Goal: Information Seeking & Learning: Learn about a topic

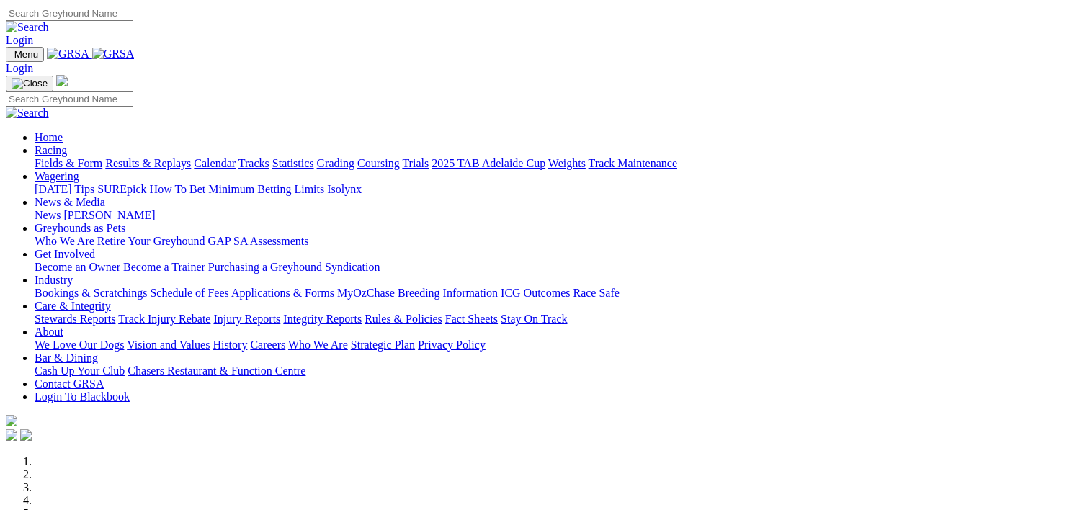
scroll to position [318, 0]
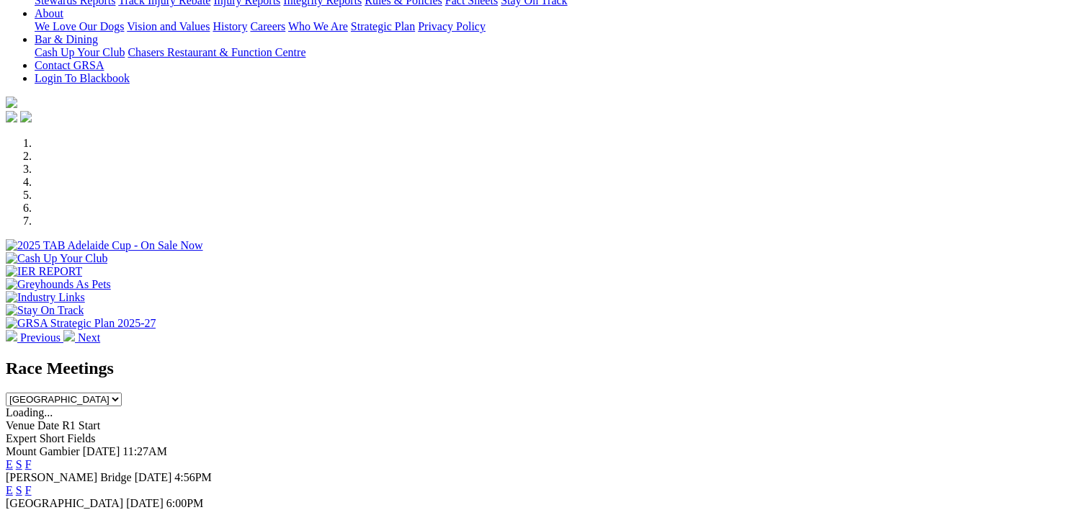
click at [122, 393] on select "South Australia New South Wales Northern Territory Queensland Tasmania Victoria…" at bounding box center [64, 400] width 116 height 14
select select "QLD"
click at [122, 393] on select "South Australia New South Wales Northern Territory Queensland Tasmania Victoria…" at bounding box center [64, 400] width 116 height 14
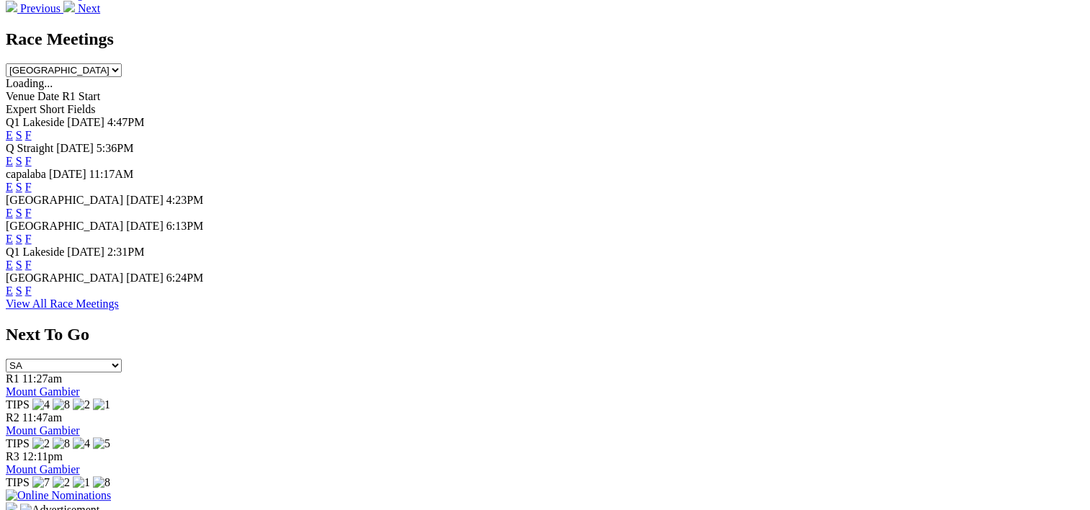
scroll to position [651, 0]
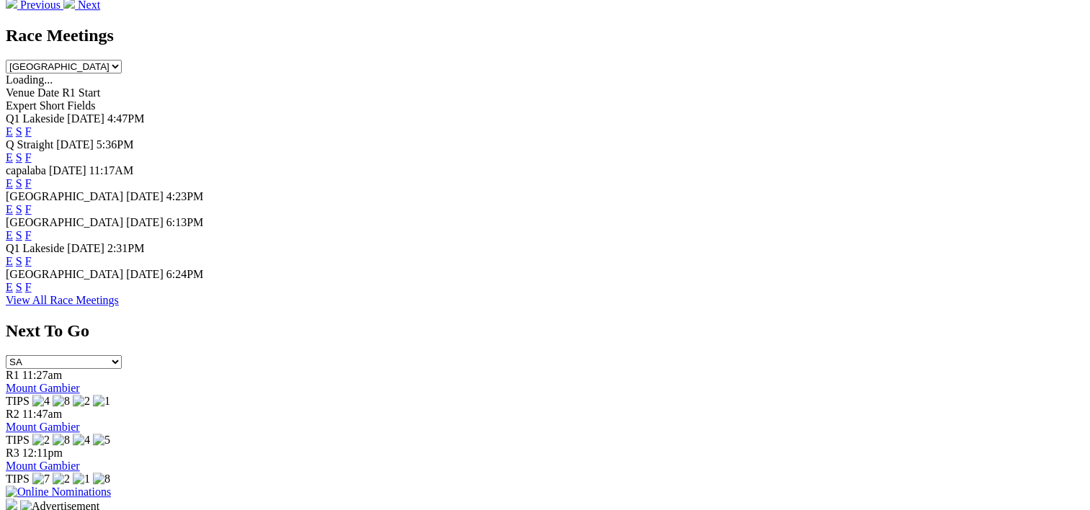
click at [32, 267] on link "F" at bounding box center [28, 261] width 6 height 12
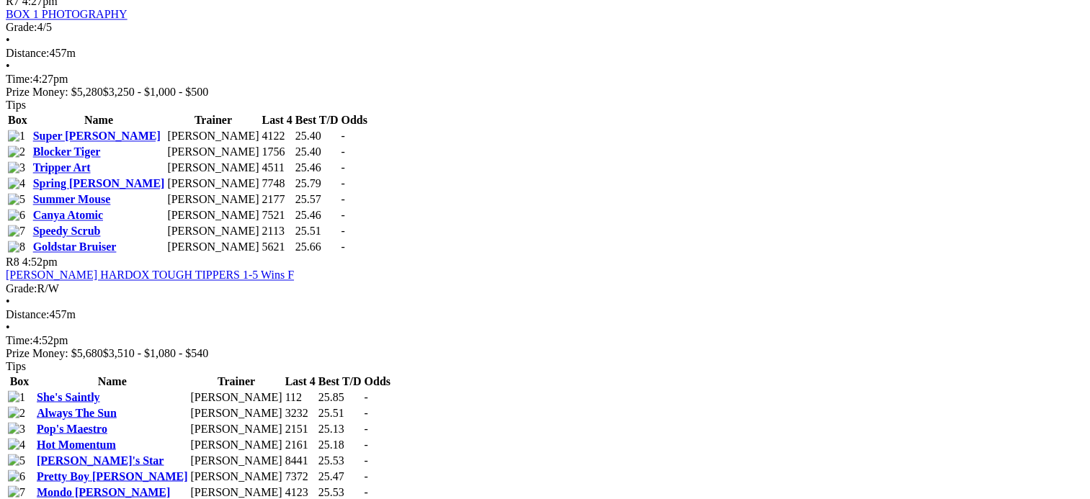
scroll to position [2447, 0]
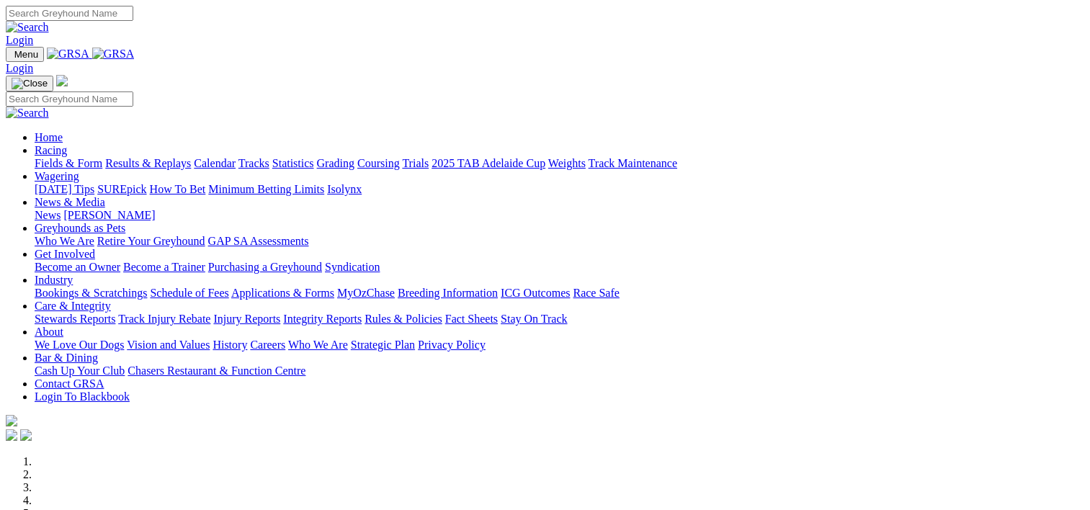
scroll to position [421, 0]
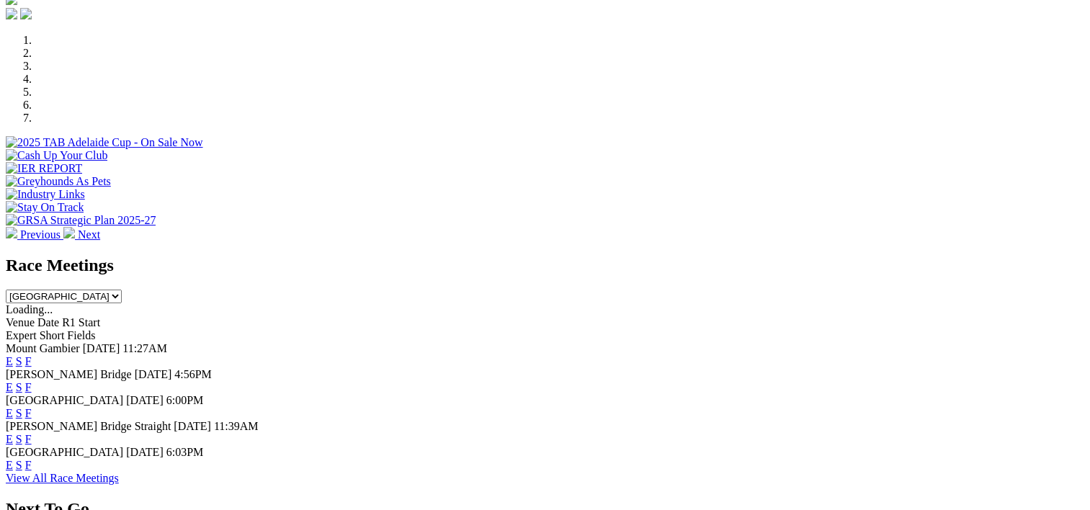
click at [762, 256] on div "Race Meetings [GEOGRAPHIC_DATA] [GEOGRAPHIC_DATA] [GEOGRAPHIC_DATA] [GEOGRAPHIC…" at bounding box center [545, 280] width 1079 height 48
click at [122, 290] on select "South Australia New South Wales Northern Territory Queensland Tasmania Victoria…" at bounding box center [64, 297] width 116 height 14
select select "WA"
click at [122, 290] on select "South Australia New South Wales Northern Territory Queensland Tasmania Victoria…" at bounding box center [64, 297] width 116 height 14
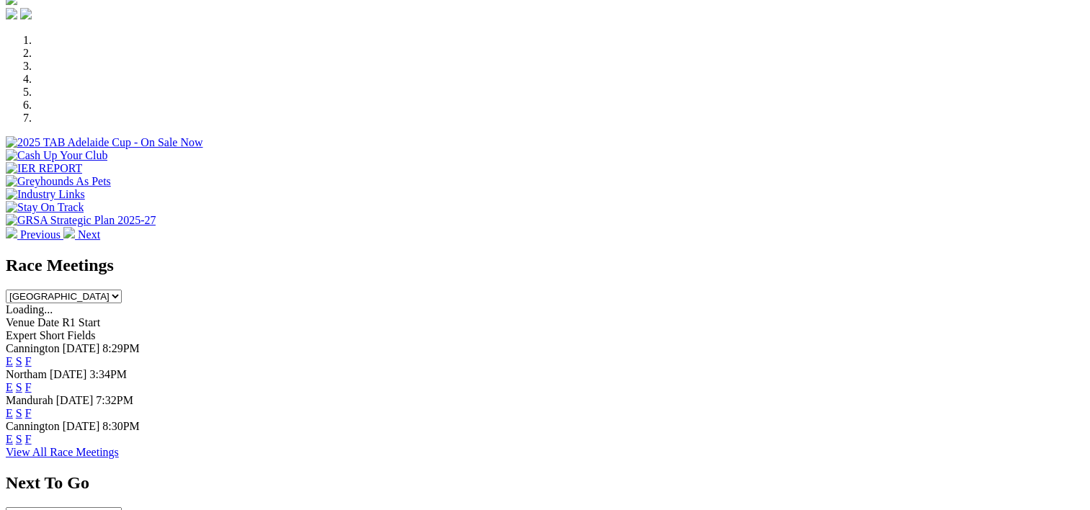
click at [32, 355] on link "F" at bounding box center [28, 361] width 6 height 12
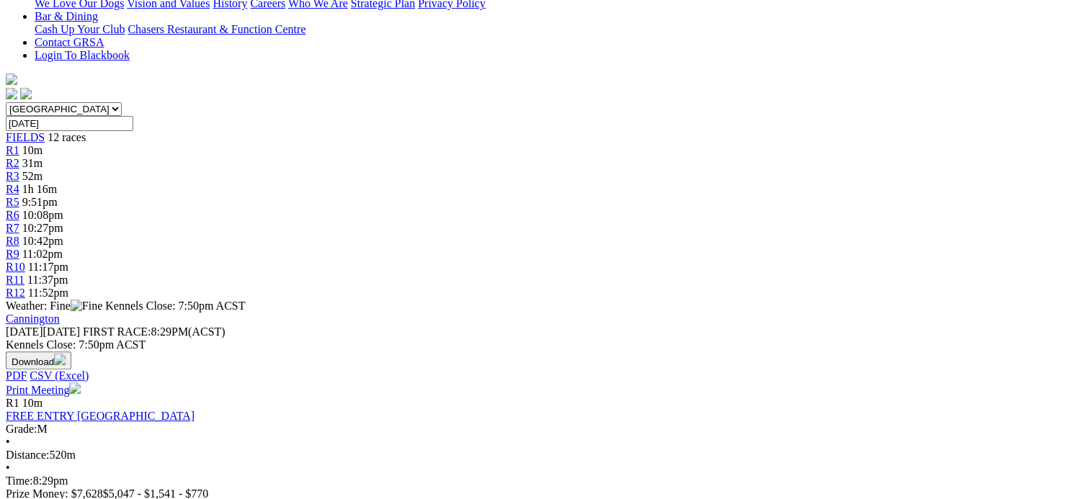
scroll to position [368, 0]
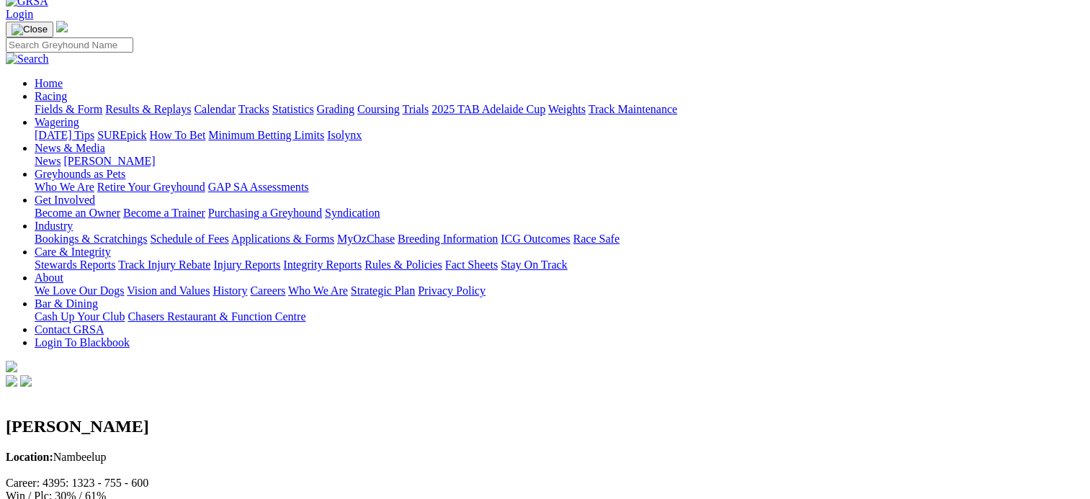
scroll to position [81, 0]
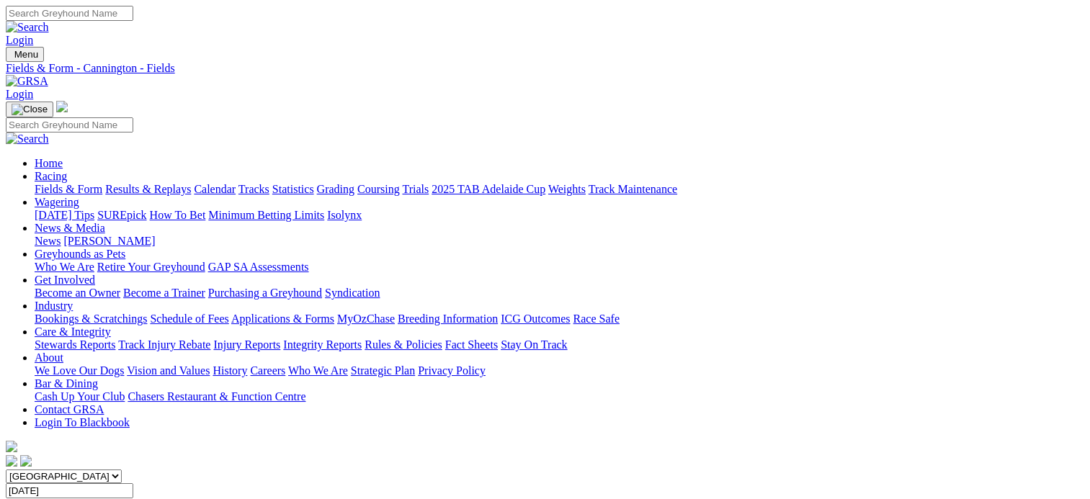
click at [314, 183] on link "Statistics" at bounding box center [293, 189] width 42 height 12
type input "bezzecchi"
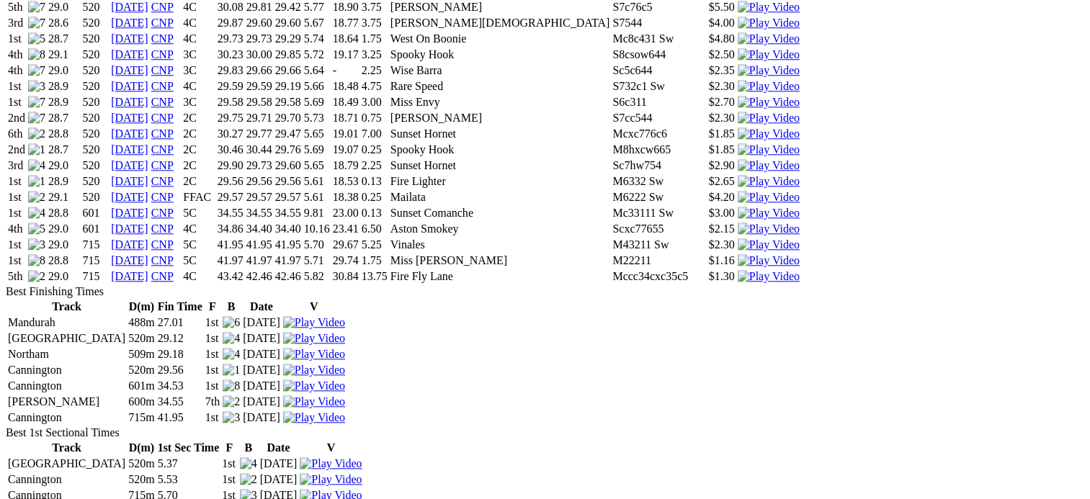
scroll to position [1481, 0]
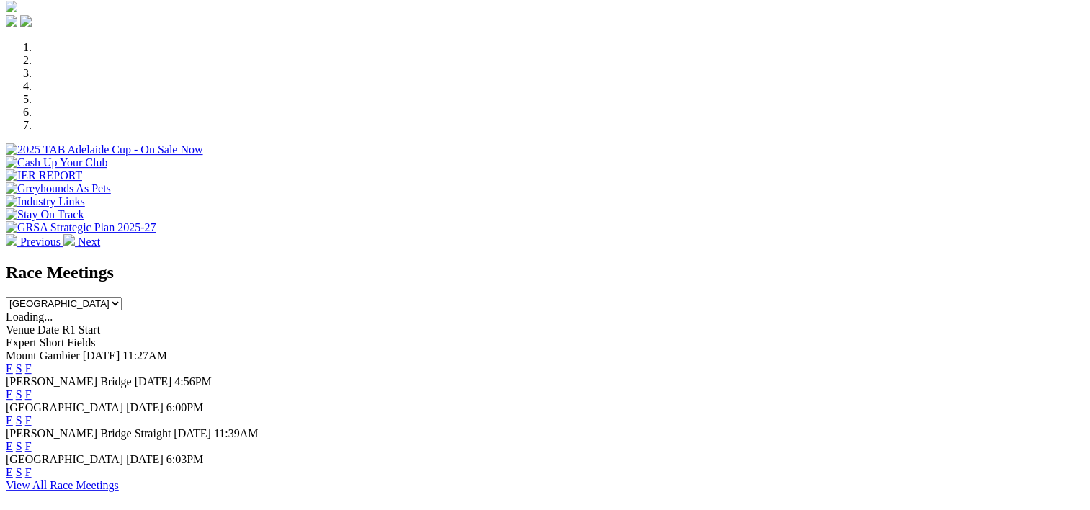
scroll to position [415, 0]
click at [748, 388] on div "E S F" at bounding box center [545, 394] width 1079 height 13
click at [32, 388] on link "F" at bounding box center [28, 394] width 6 height 12
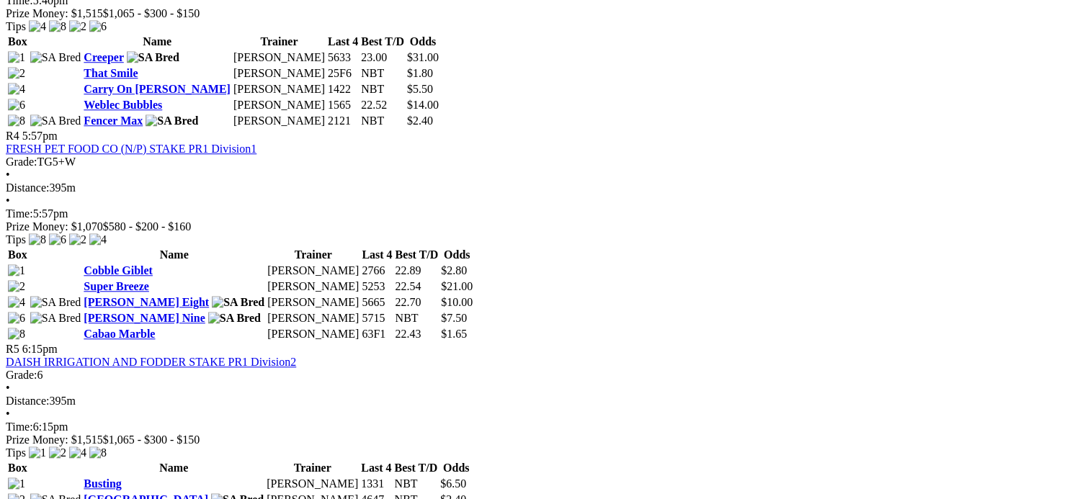
scroll to position [1233, 0]
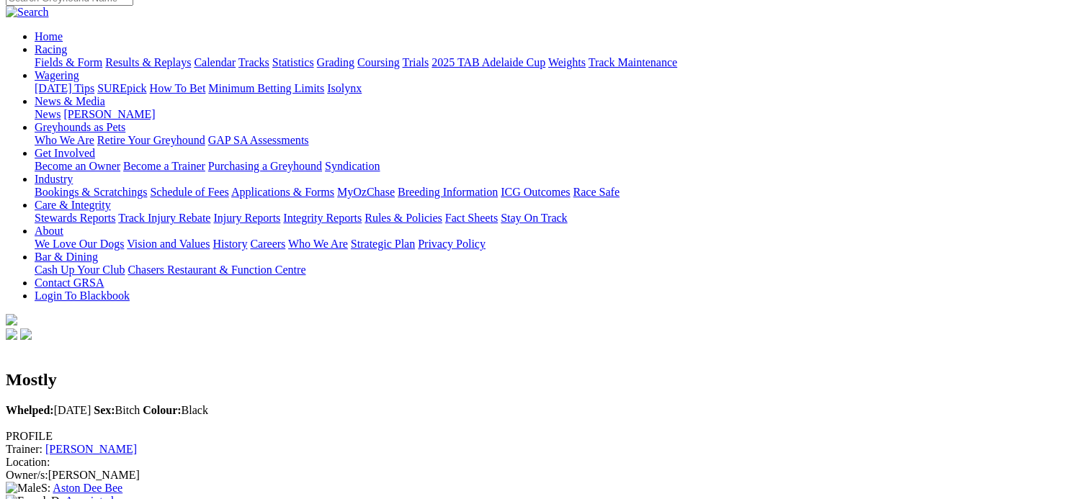
scroll to position [124, 0]
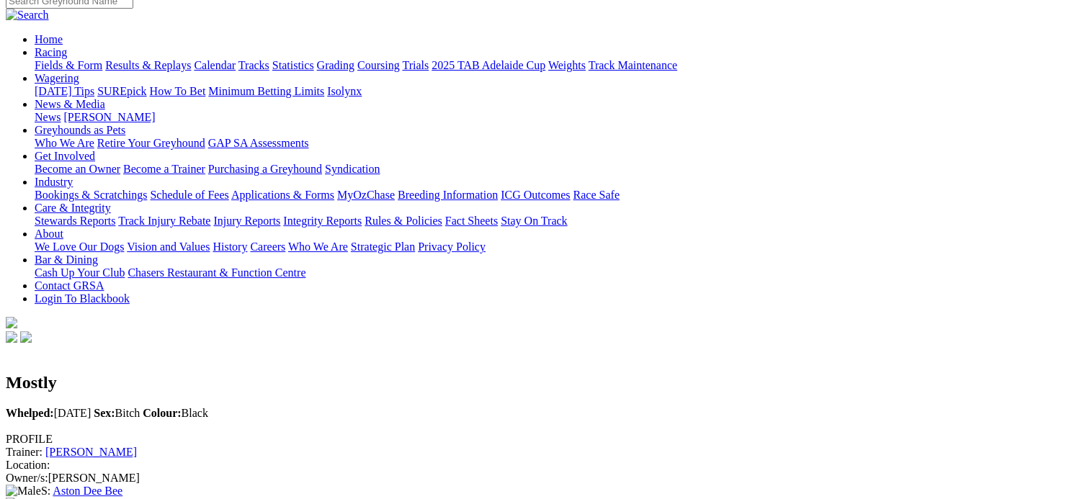
click at [137, 446] on link "[PERSON_NAME]" at bounding box center [90, 452] width 91 height 12
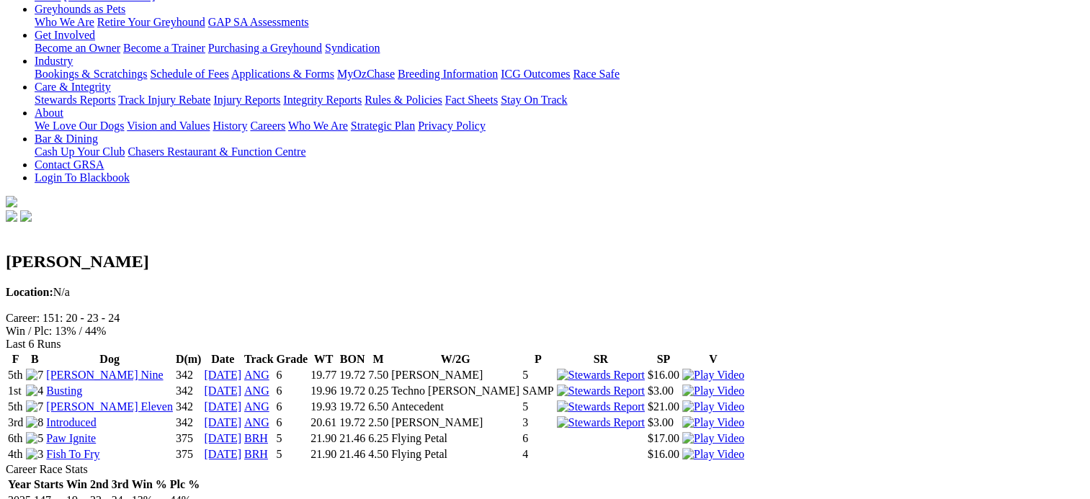
scroll to position [244, 0]
